Goal: Transaction & Acquisition: Obtain resource

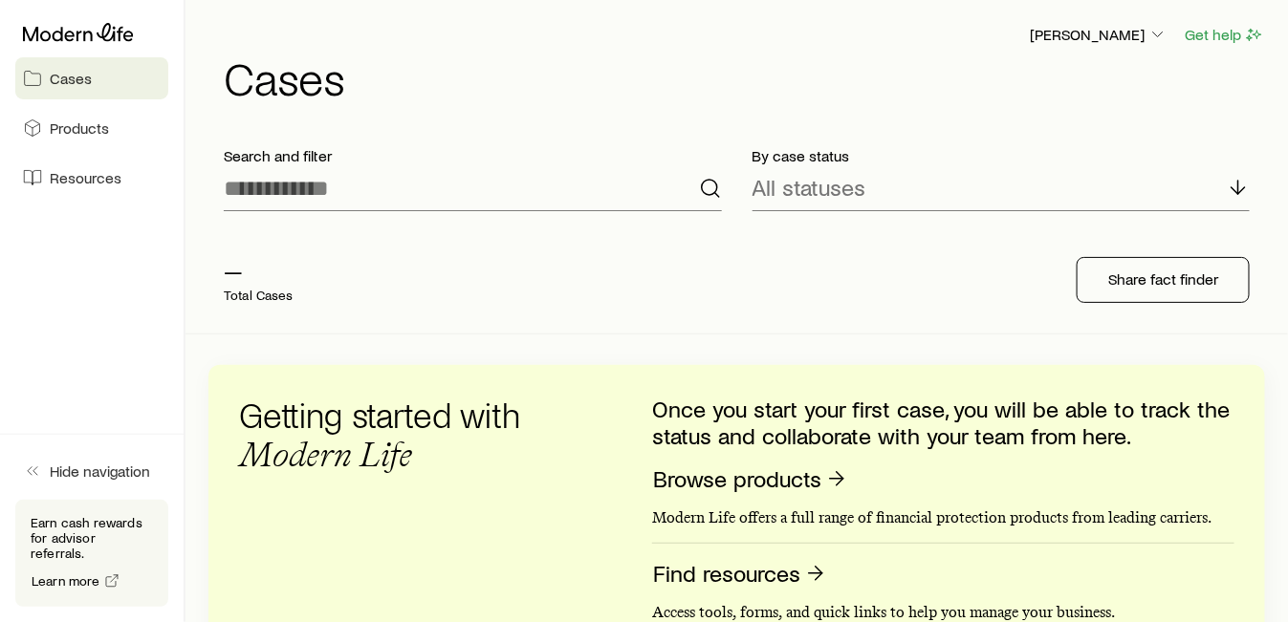
click at [101, 83] on link "Cases" at bounding box center [91, 78] width 153 height 42
click at [67, 132] on span "Products" at bounding box center [79, 128] width 59 height 19
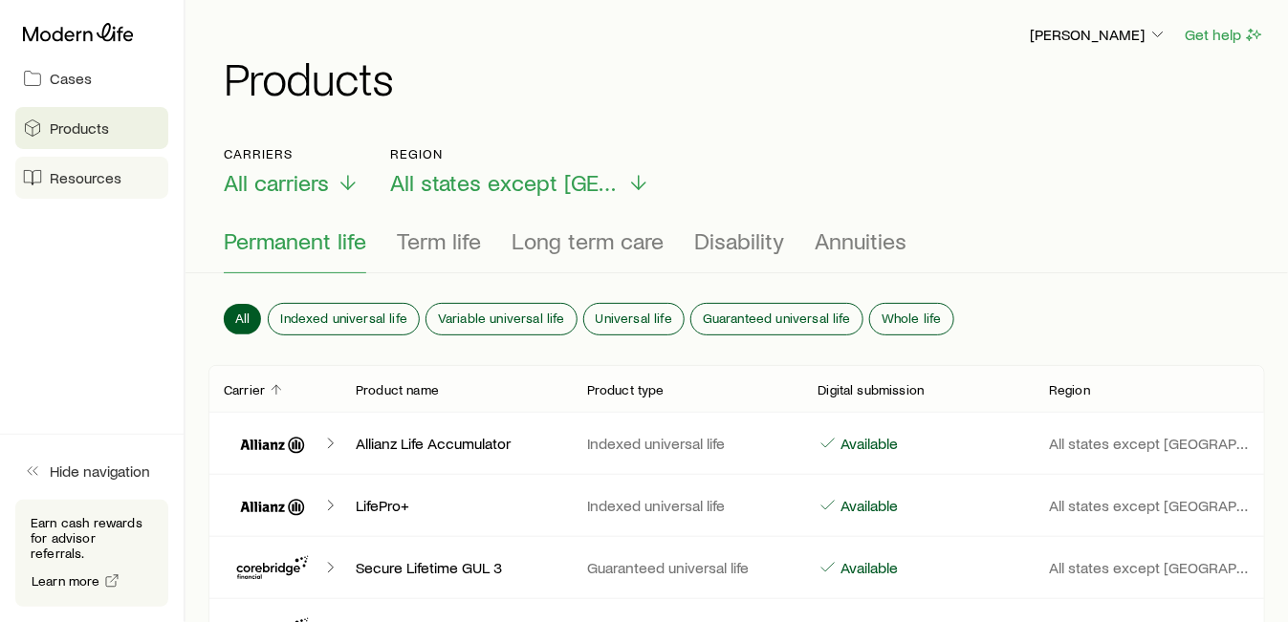
click at [44, 171] on link "Resources" at bounding box center [91, 178] width 153 height 42
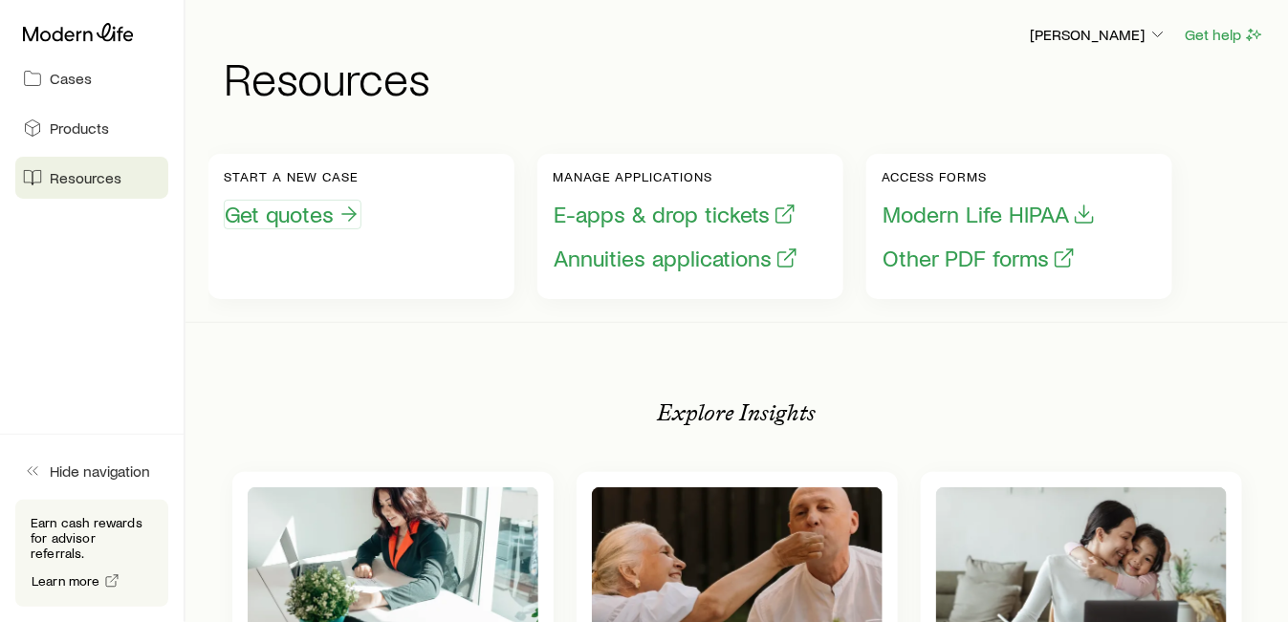
click at [285, 200] on button "Get quotes" at bounding box center [293, 215] width 138 height 30
click at [119, 133] on link "Products" at bounding box center [91, 128] width 153 height 42
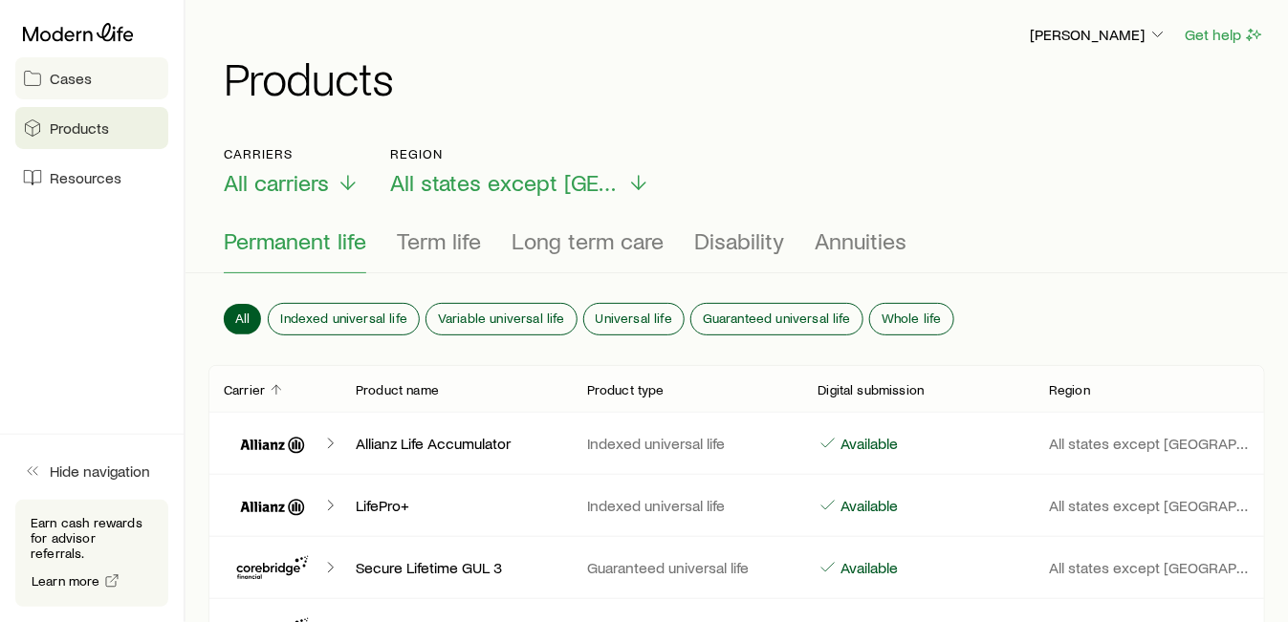
click at [90, 80] on span "Cases" at bounding box center [71, 78] width 42 height 19
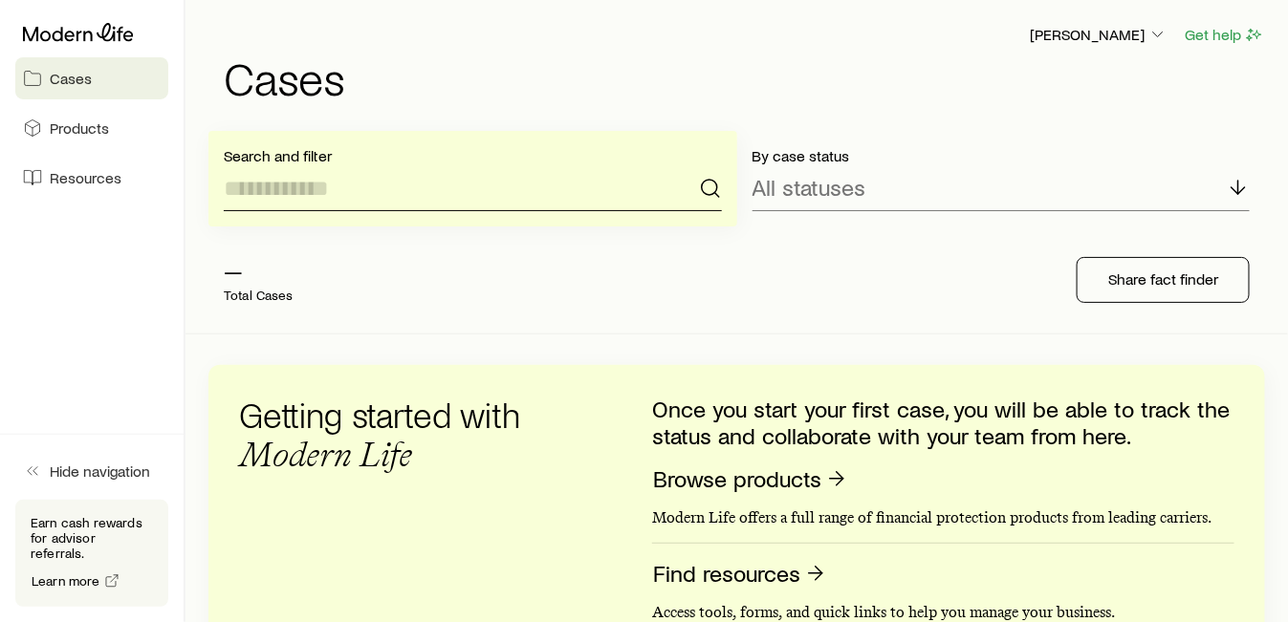
click at [485, 203] on input at bounding box center [473, 188] width 498 height 46
type input "******"
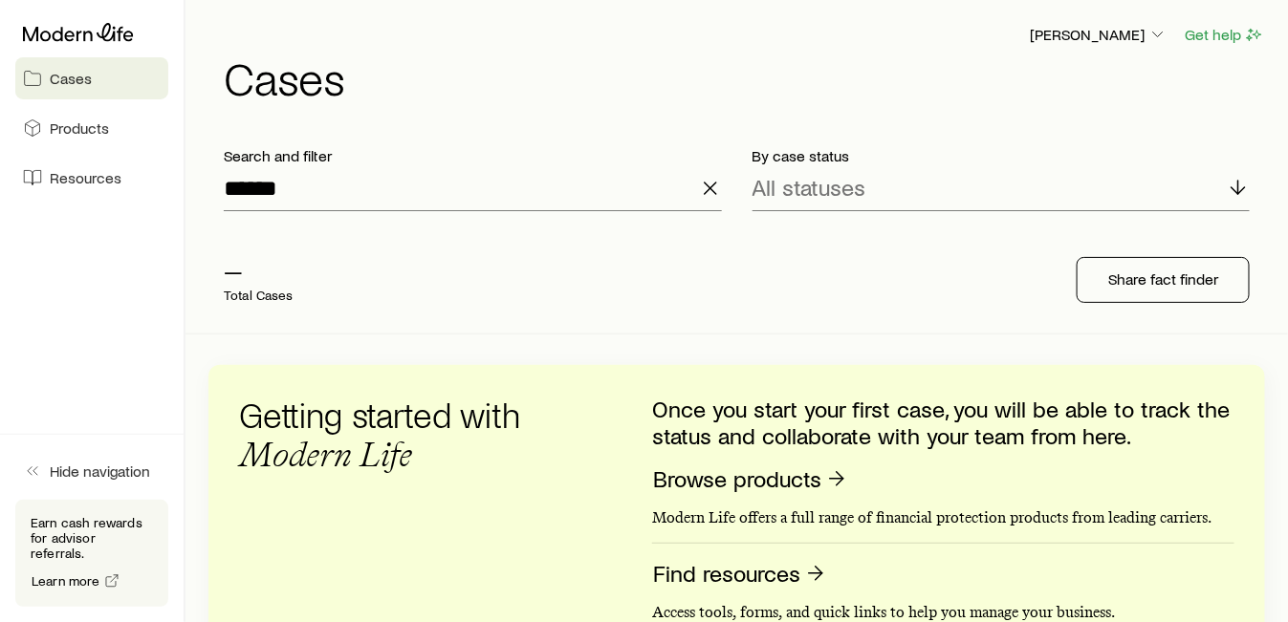
click at [839, 271] on div "— Total Cases Share fact finder" at bounding box center [736, 280] width 1057 height 107
click at [56, 131] on span "Products" at bounding box center [79, 128] width 59 height 19
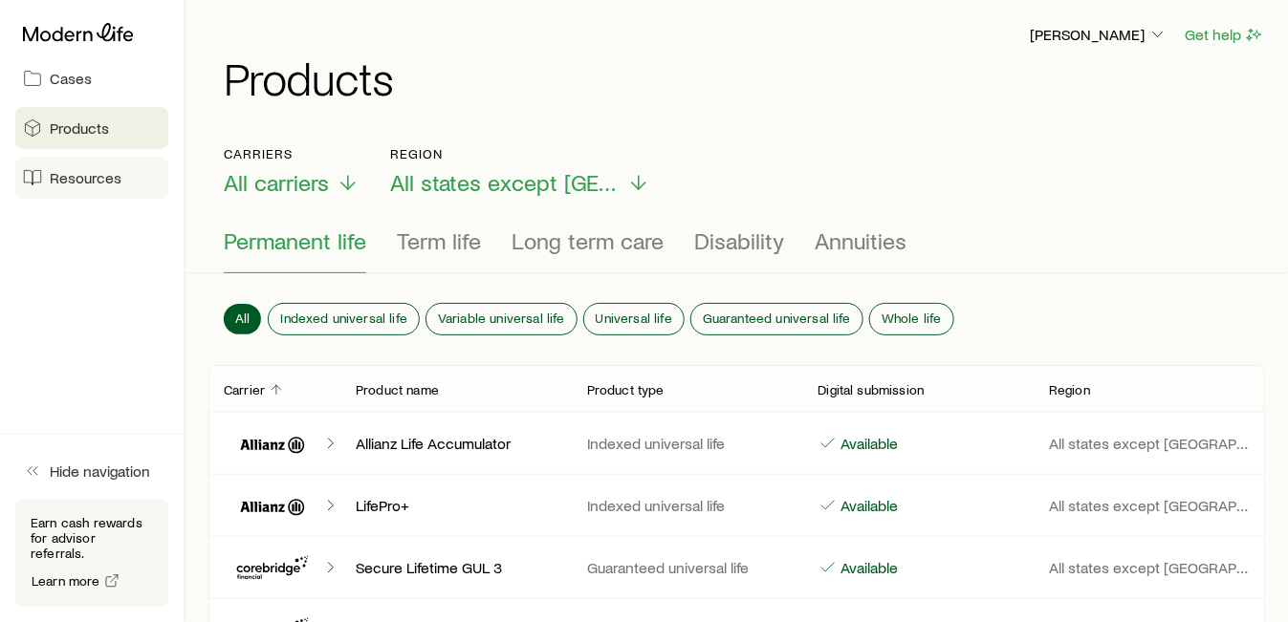
click at [47, 167] on link "Resources" at bounding box center [91, 178] width 153 height 42
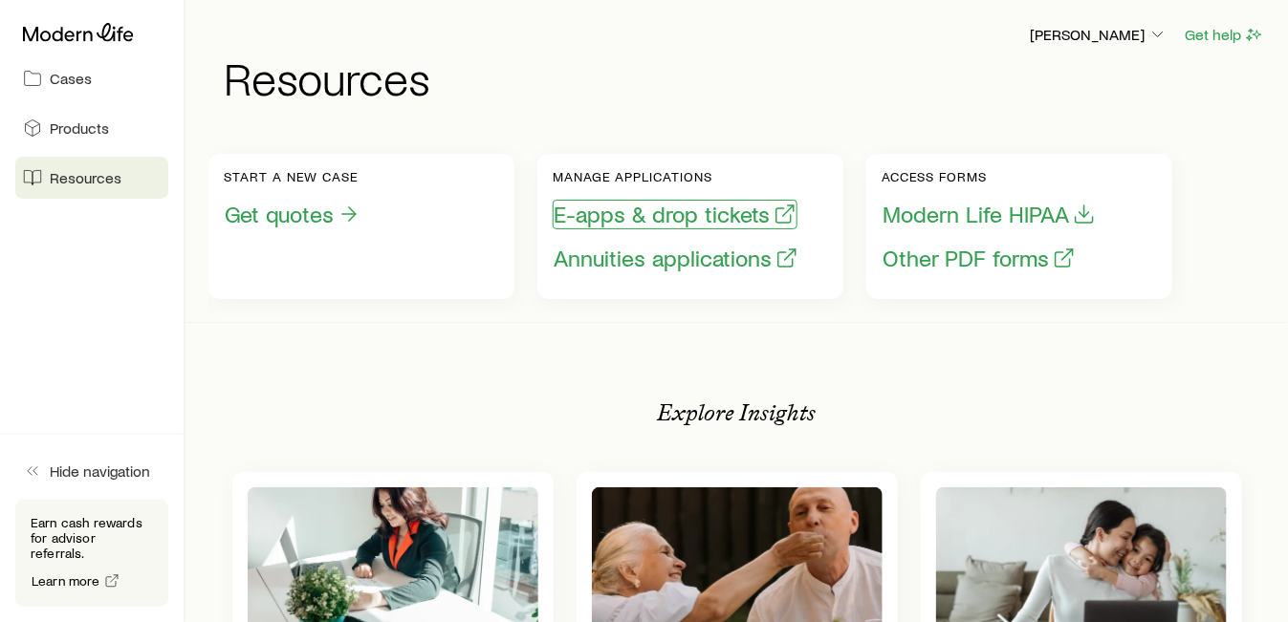
click at [643, 208] on button "E-apps & drop tickets" at bounding box center [675, 215] width 245 height 30
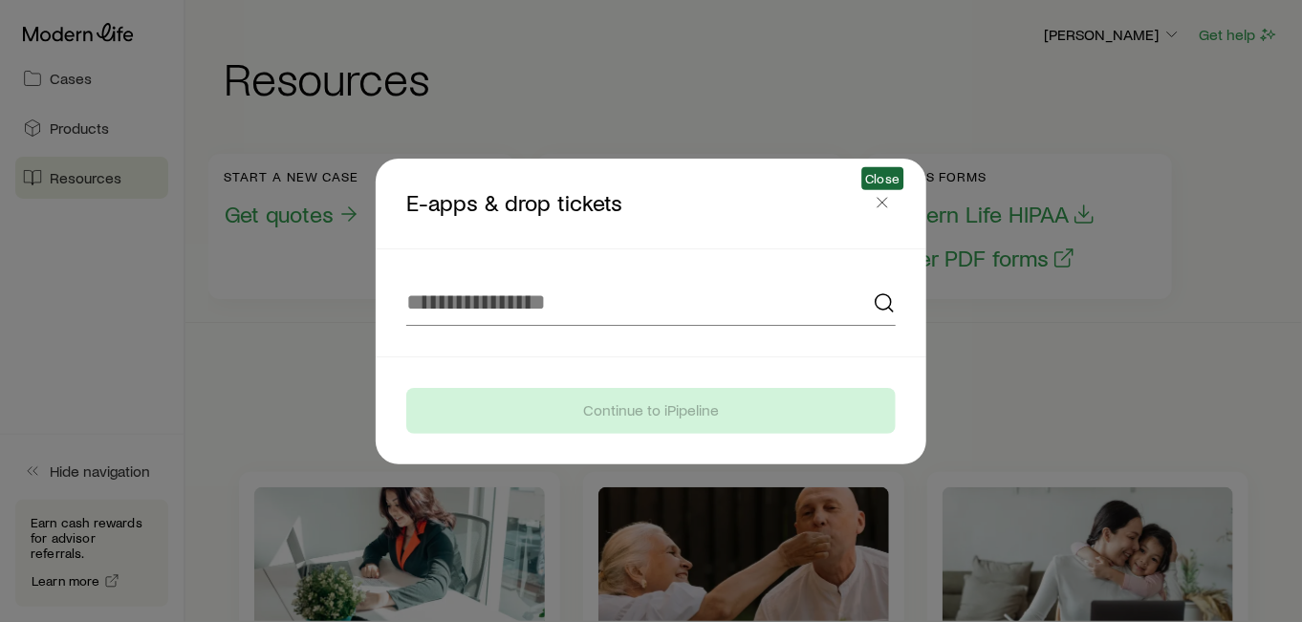
click at [877, 204] on icon "button" at bounding box center [882, 202] width 19 height 19
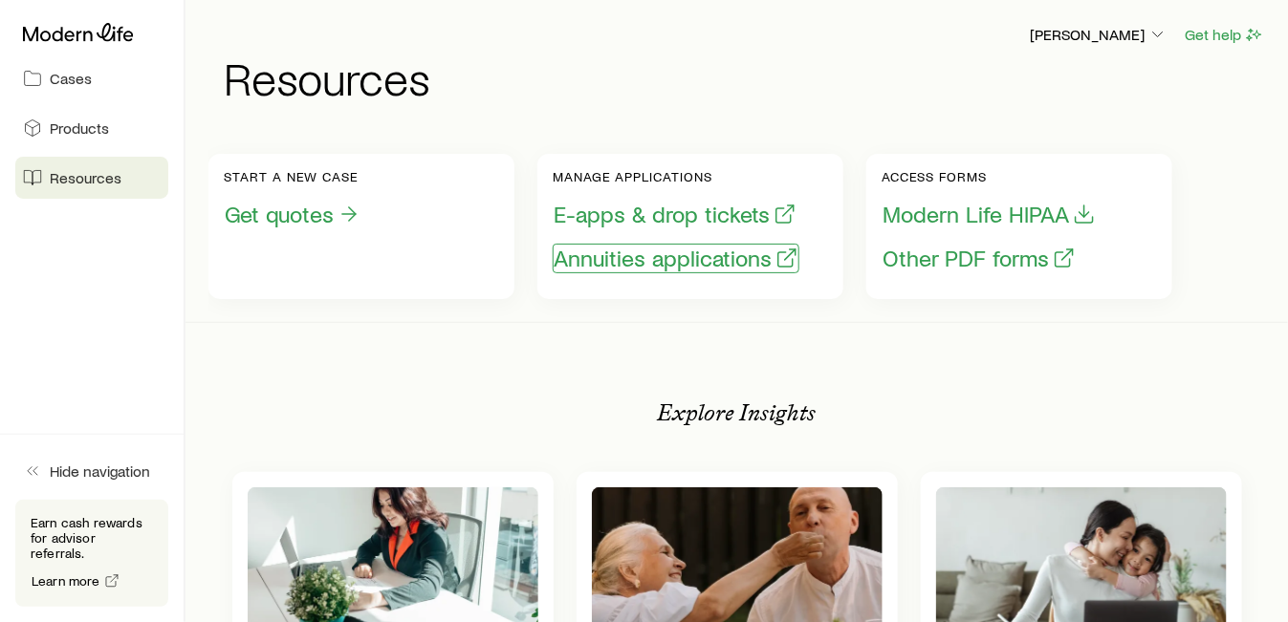
click at [584, 268] on button "Annuities applications" at bounding box center [676, 259] width 247 height 30
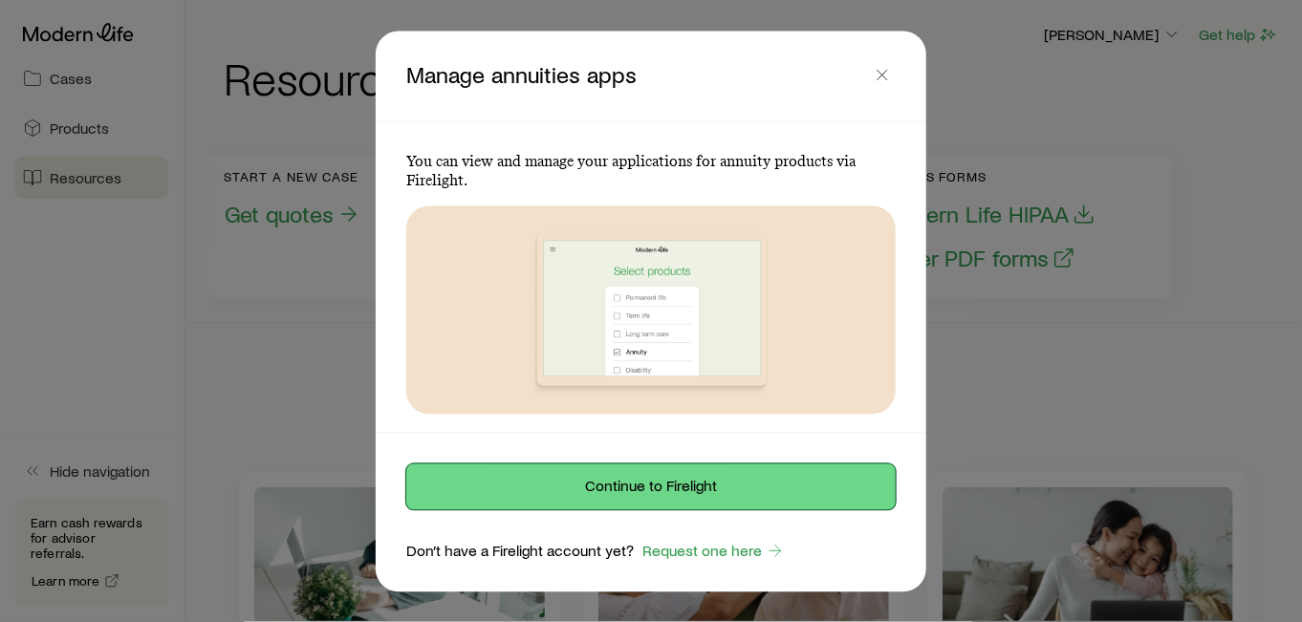
click at [578, 491] on button "Continue to Firelight" at bounding box center [651, 487] width 490 height 46
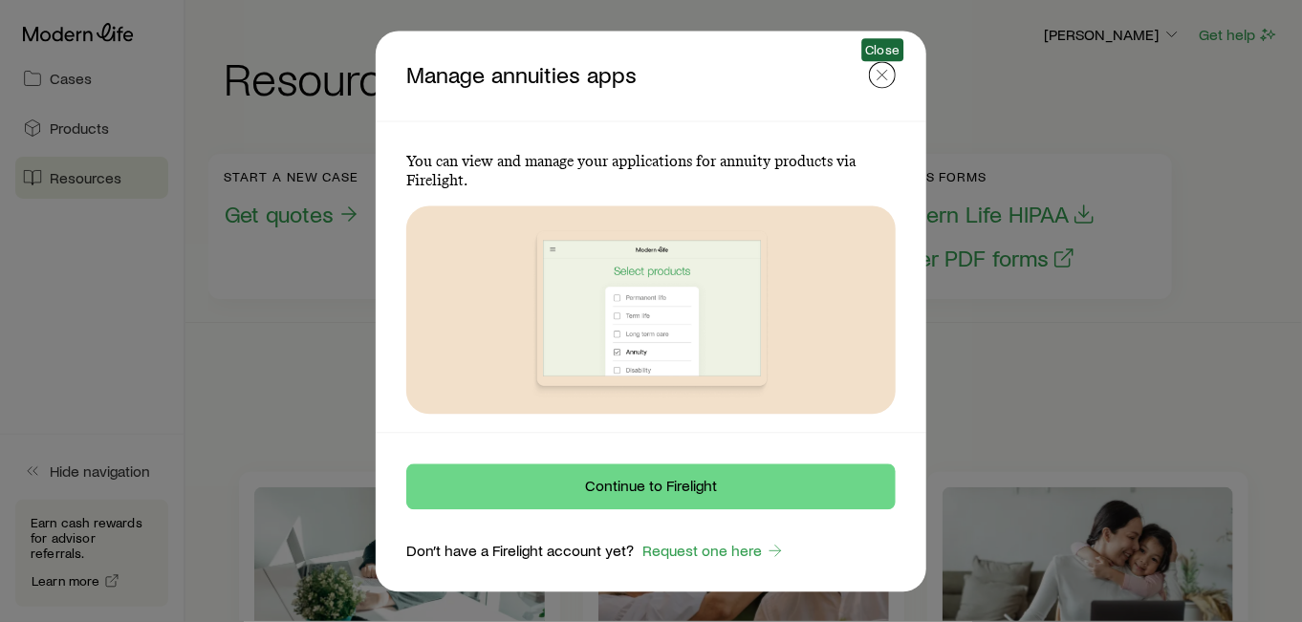
click at [878, 75] on icon "button" at bounding box center [882, 74] width 19 height 19
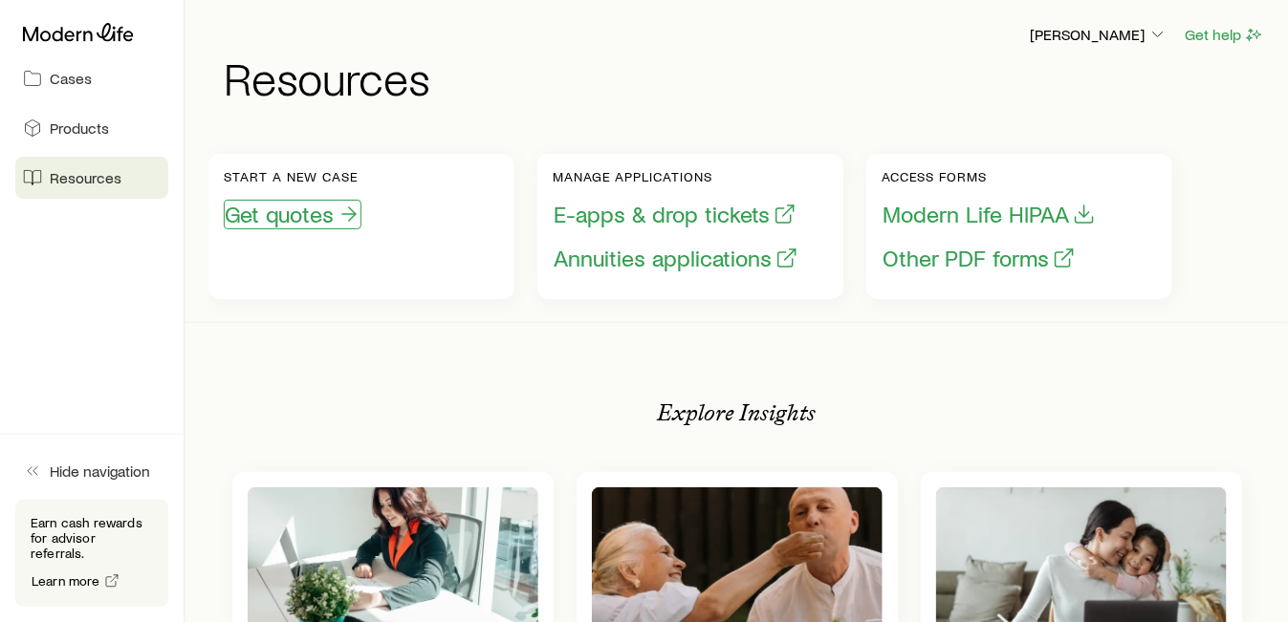
click at [330, 209] on button "Get quotes" at bounding box center [293, 215] width 138 height 30
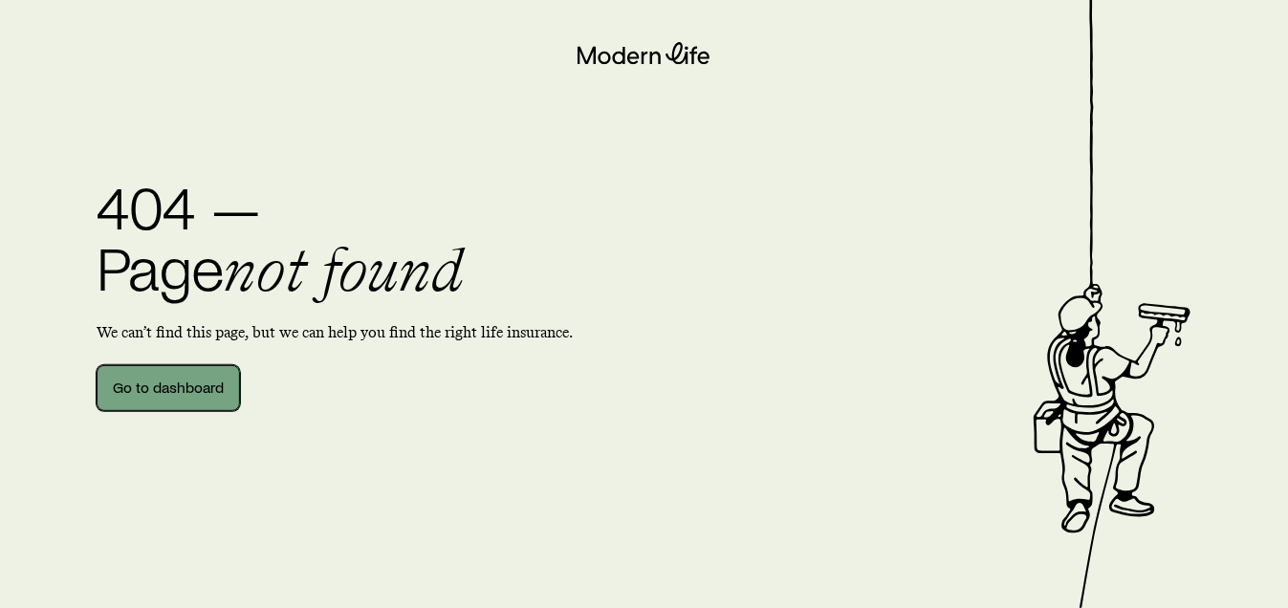
click at [112, 388] on link "Go to dashboard" at bounding box center [168, 388] width 143 height 46
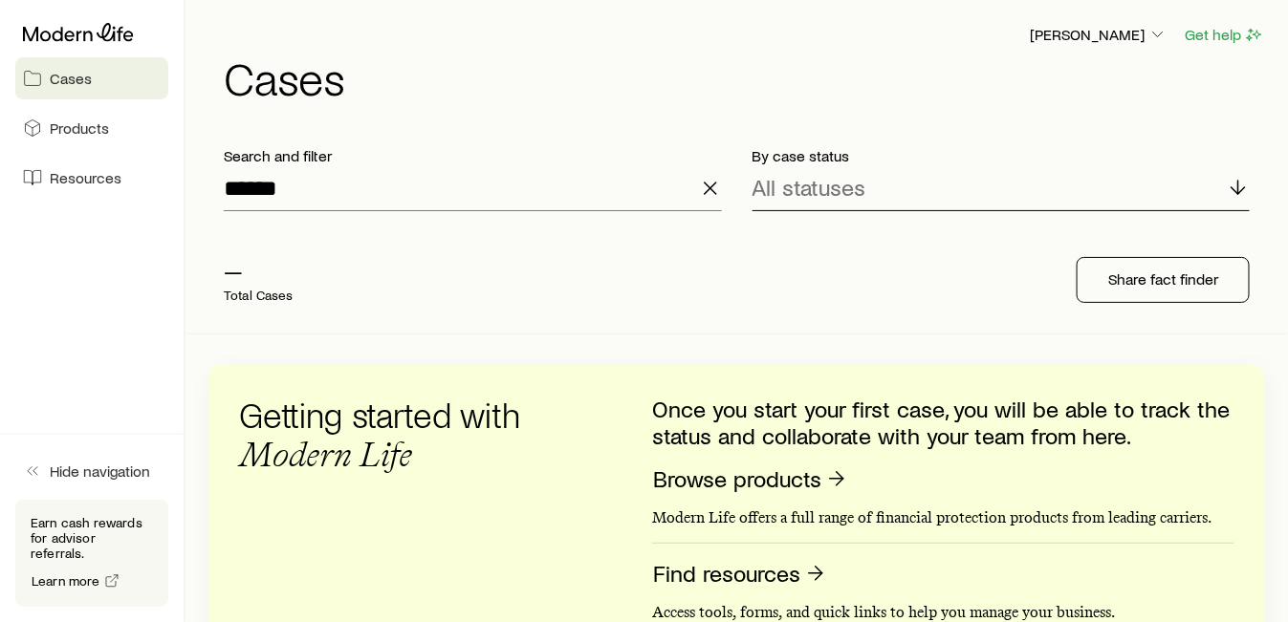
click at [1235, 185] on icon at bounding box center [1238, 187] width 23 height 23
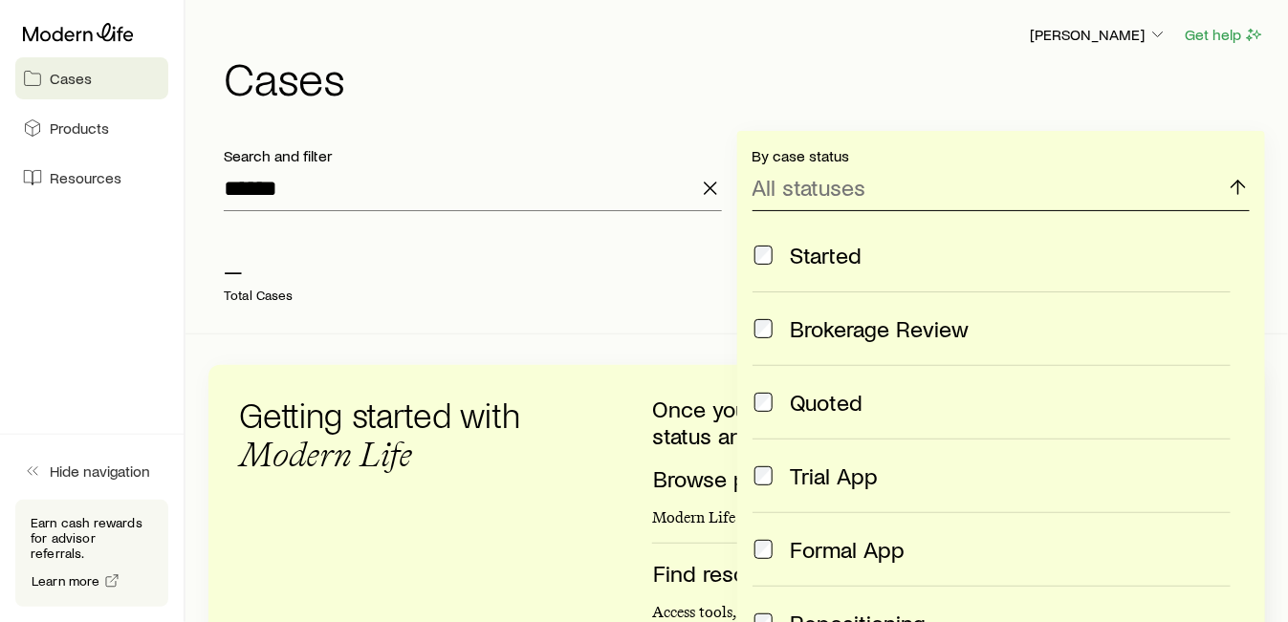
click at [1235, 185] on icon at bounding box center [1238, 187] width 23 height 23
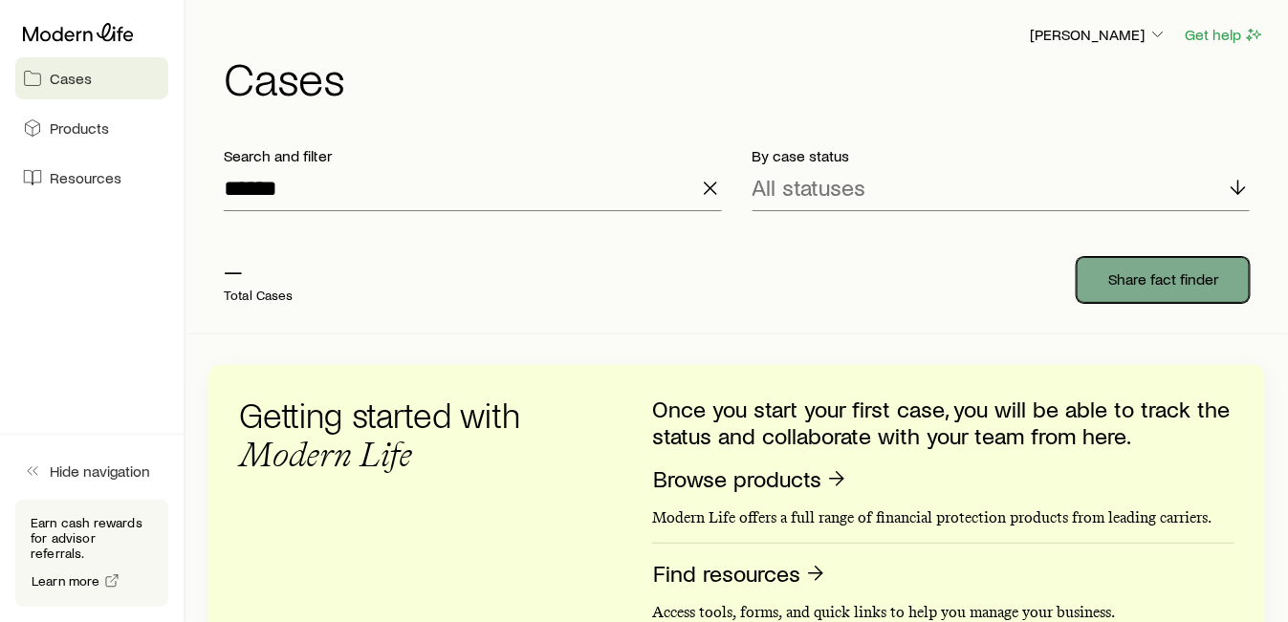
click at [1157, 278] on p "Share fact finder" at bounding box center [1163, 279] width 110 height 19
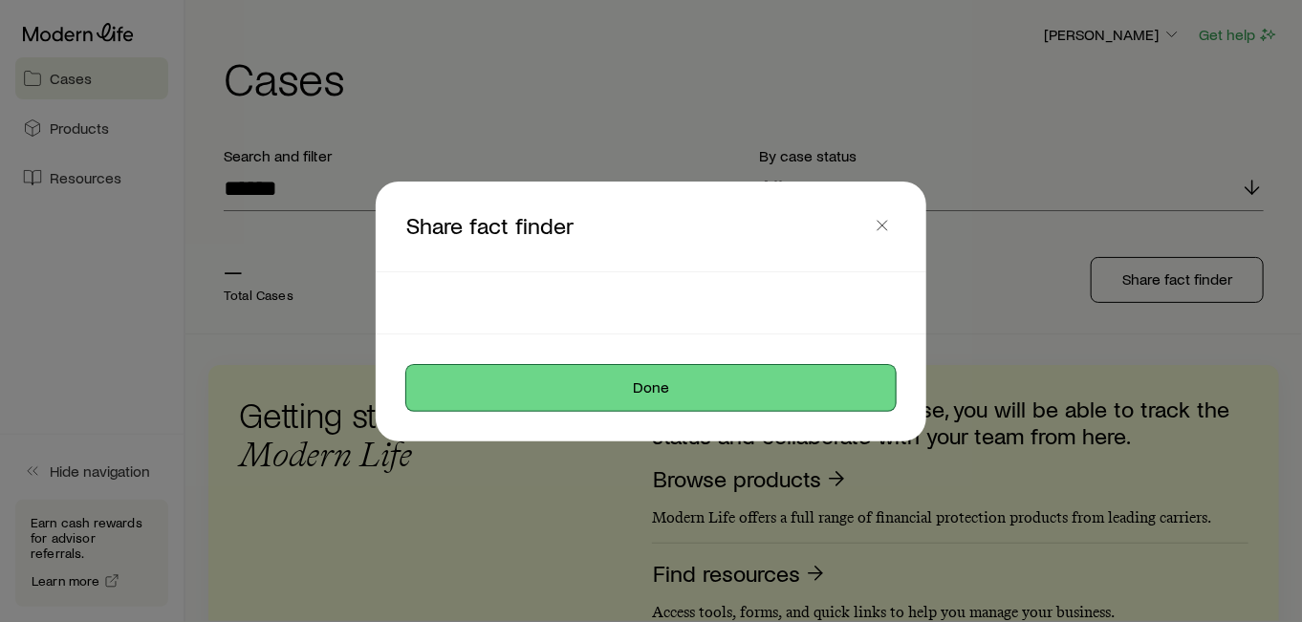
click at [627, 380] on button "Done" at bounding box center [651, 388] width 490 height 46
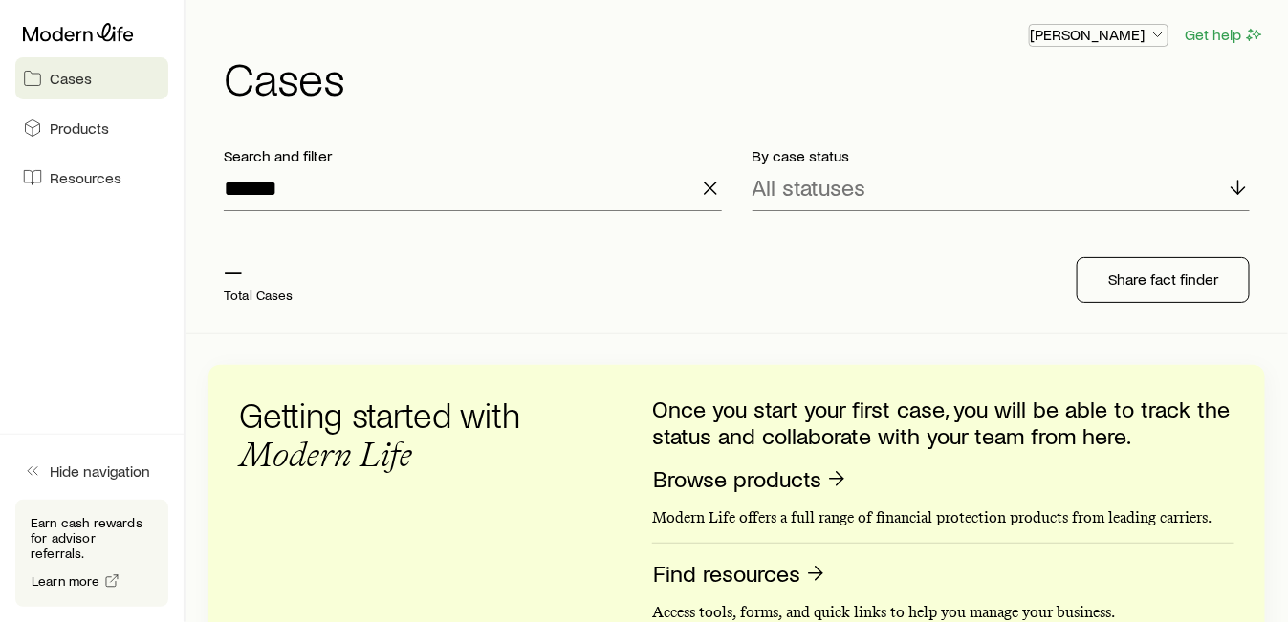
click at [1143, 32] on p "[PERSON_NAME]" at bounding box center [1099, 34] width 138 height 19
click at [75, 125] on span "Products" at bounding box center [79, 128] width 59 height 19
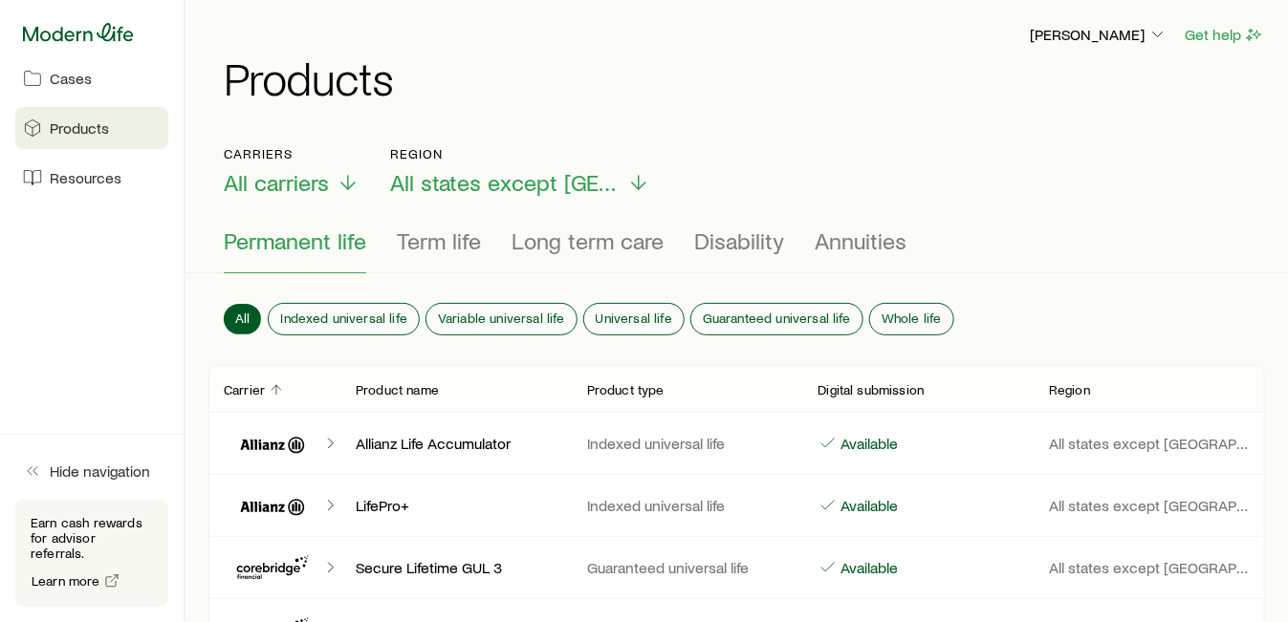
click at [112, 37] on icon at bounding box center [78, 32] width 111 height 18
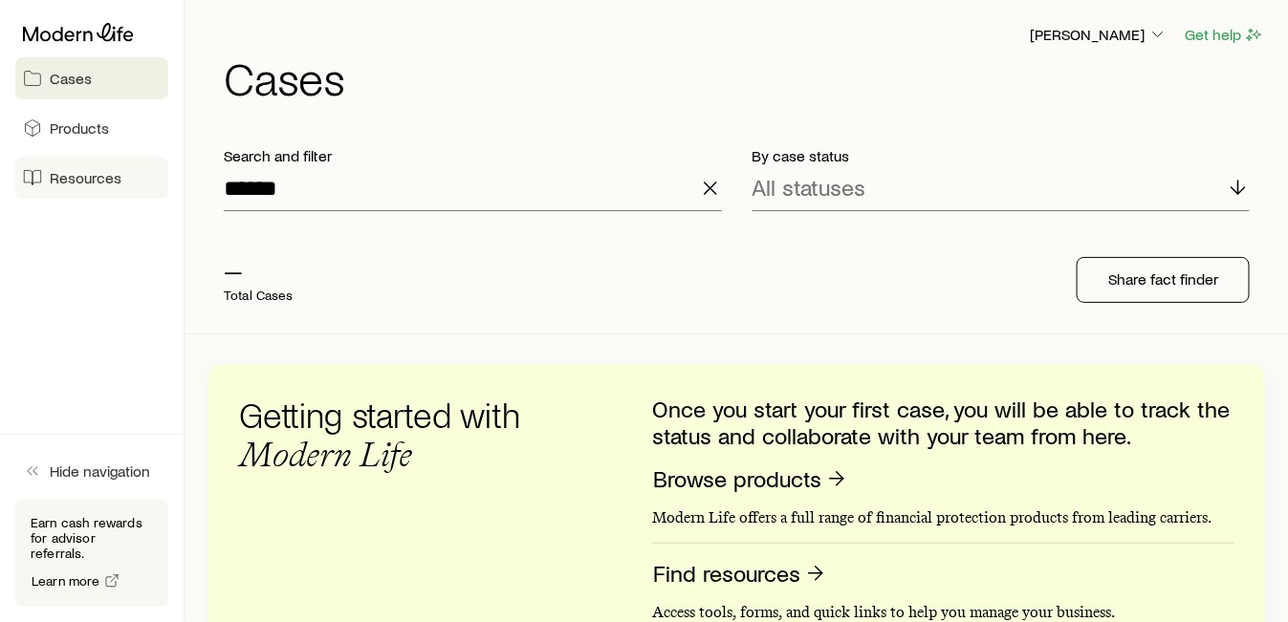
click at [31, 185] on icon at bounding box center [32, 177] width 19 height 19
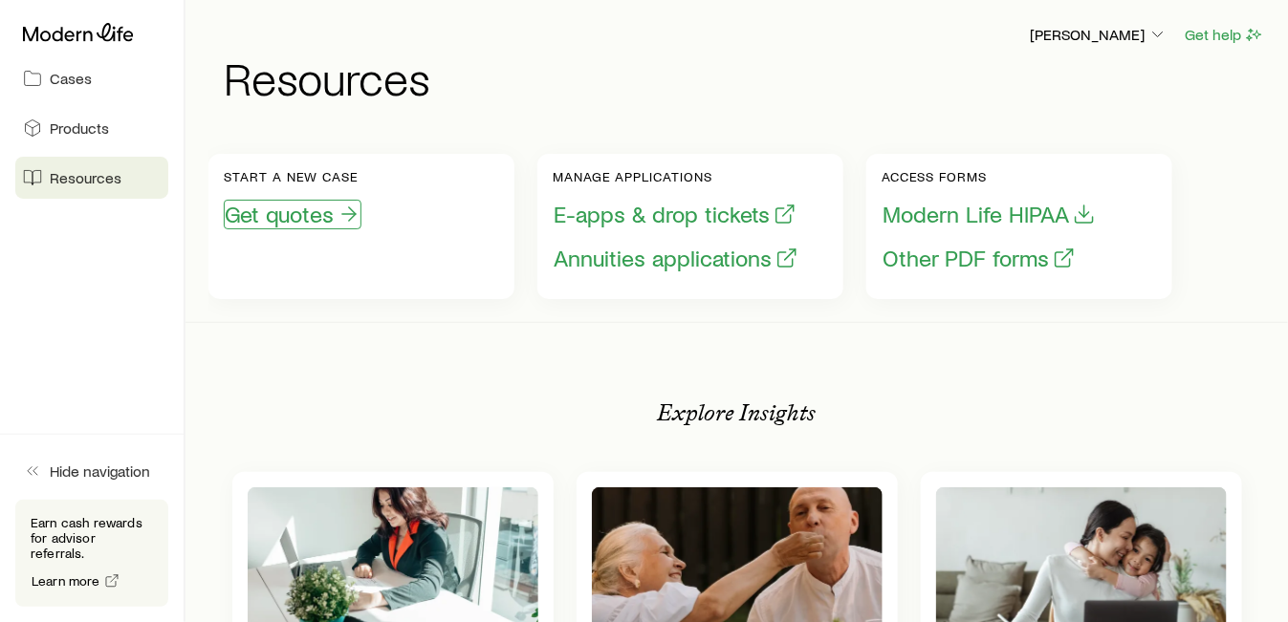
click at [257, 224] on button "Get quotes" at bounding box center [293, 215] width 138 height 30
click at [125, 79] on link "Cases" at bounding box center [91, 78] width 153 height 42
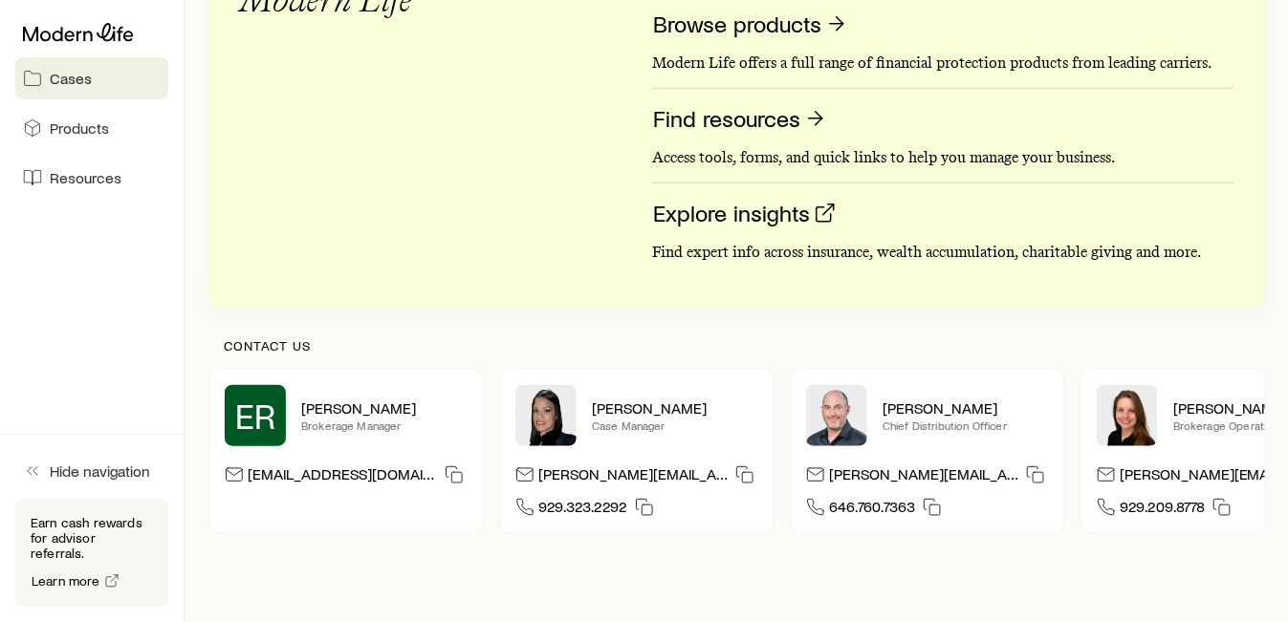
scroll to position [186, 0]
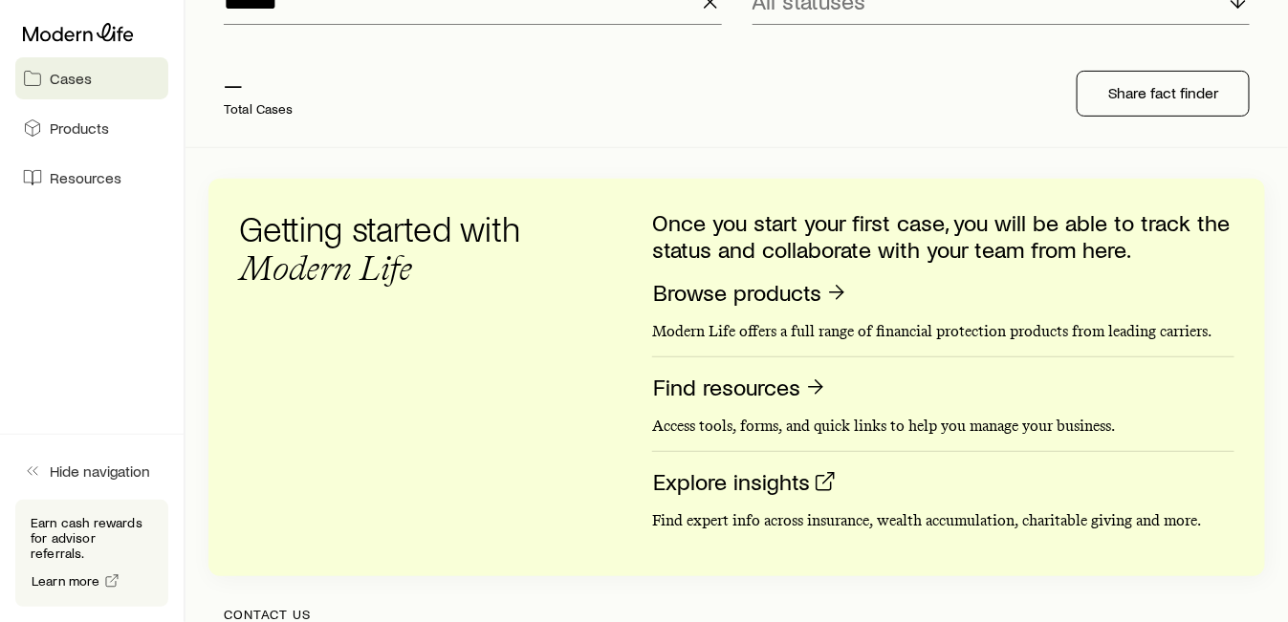
click at [244, 101] on p "Total Cases" at bounding box center [259, 108] width 70 height 15
click at [102, 130] on span "Products" at bounding box center [79, 128] width 59 height 19
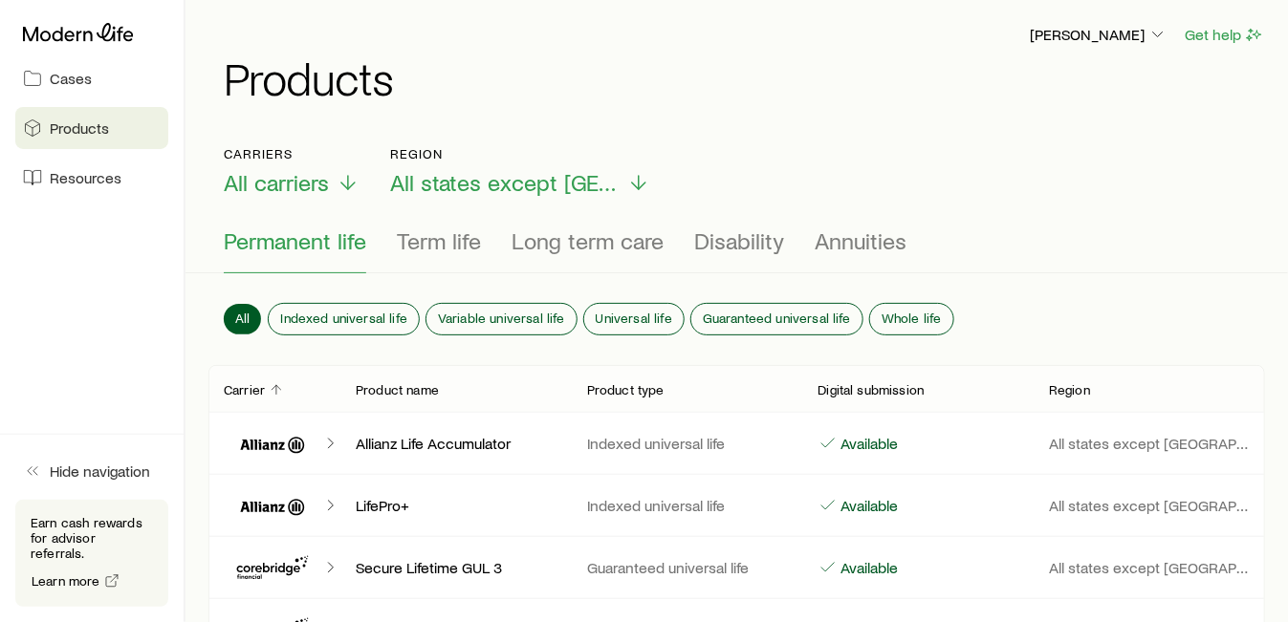
click at [134, 180] on link "Resources" at bounding box center [91, 178] width 153 height 42
